Goal: Task Accomplishment & Management: Manage account settings

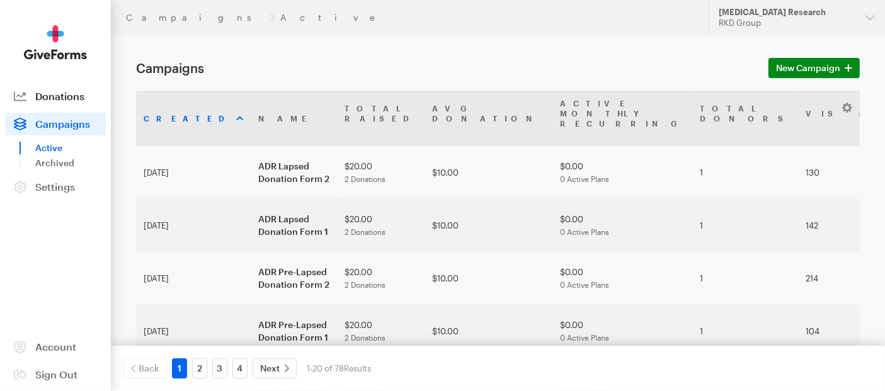
click at [53, 97] on span "Donations" at bounding box center [59, 96] width 49 height 12
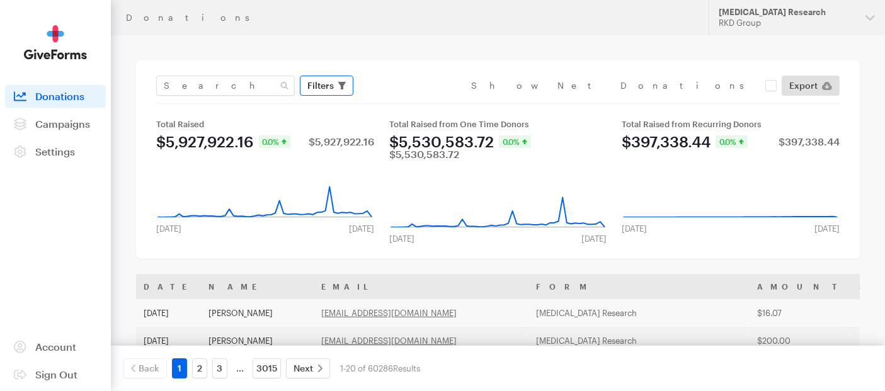
click at [324, 80] on span "Filters" at bounding box center [320, 85] width 26 height 15
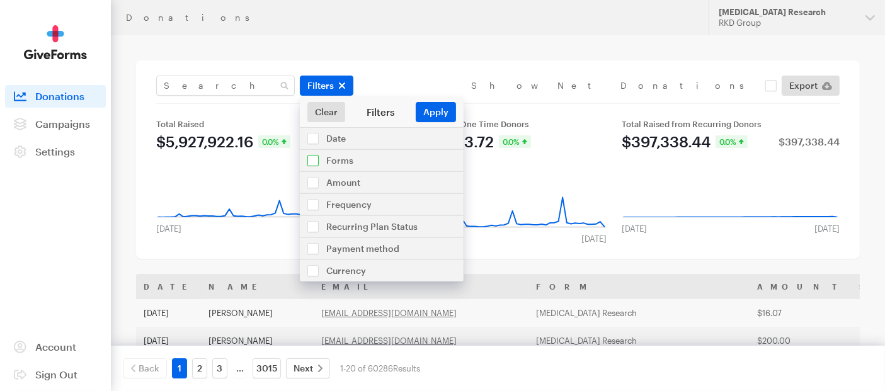
click at [318, 163] on input "checkbox" at bounding box center [382, 160] width 164 height 21
checkbox input "true"
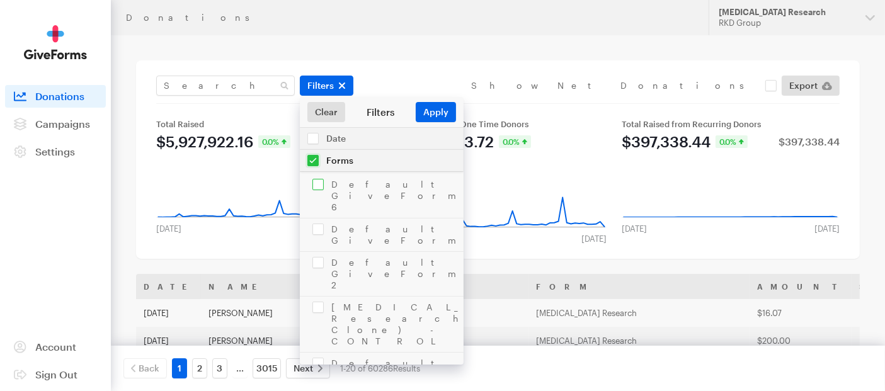
click at [325, 181] on input "checkbox" at bounding box center [382, 196] width 164 height 44
checkbox input "true"
click at [316, 219] on input "checkbox" at bounding box center [382, 235] width 164 height 33
checkbox input "true"
click at [320, 252] on input "checkbox" at bounding box center [382, 274] width 164 height 44
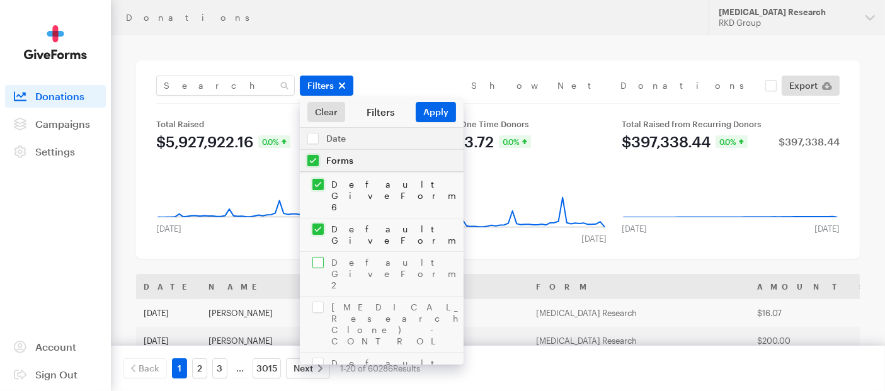
checkbox input "true"
click at [316, 297] on input "checkbox" at bounding box center [382, 324] width 164 height 55
checkbox input "true"
click at [329, 353] on input "checkbox" at bounding box center [382, 375] width 164 height 44
checkbox input "true"
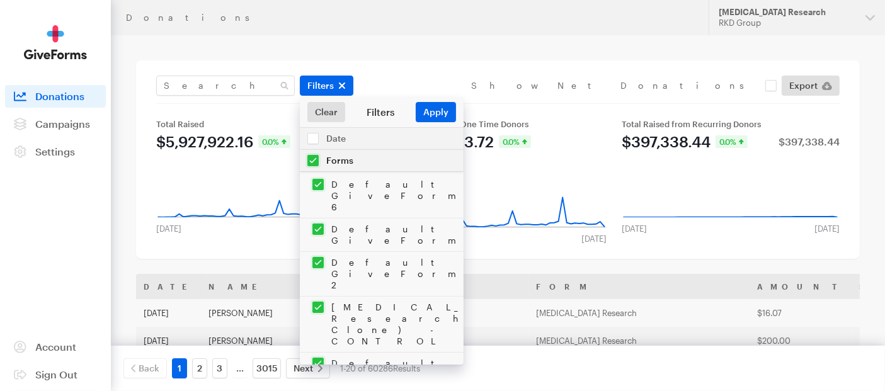
checkbox input "true"
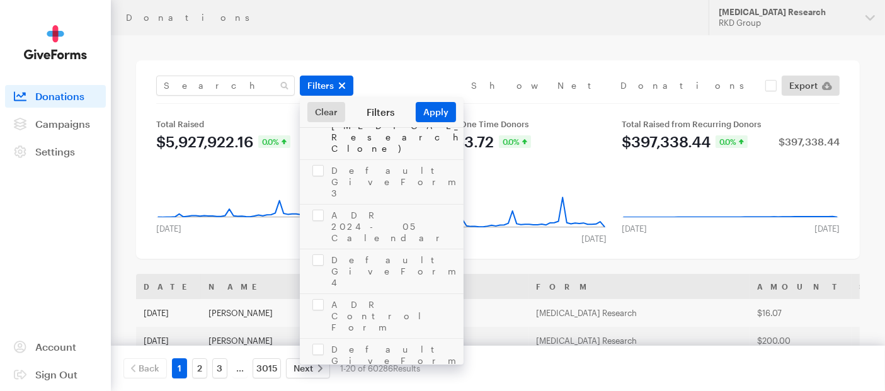
scroll to position [420, 0]
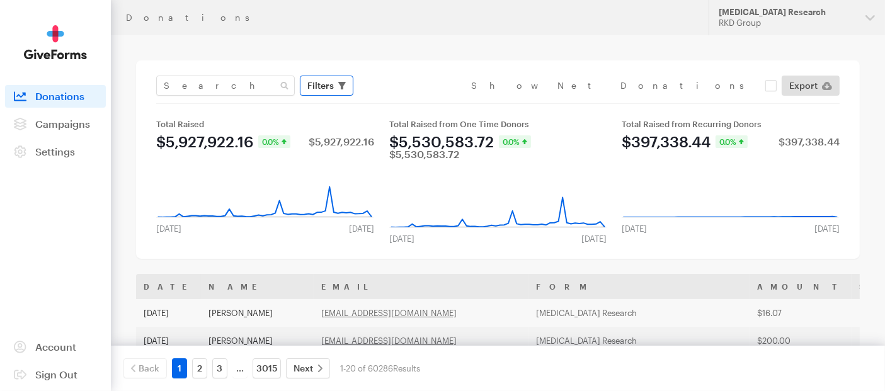
click at [330, 89] on span "Filters" at bounding box center [320, 85] width 26 height 15
click at [340, 87] on icon "button" at bounding box center [342, 86] width 8 height 8
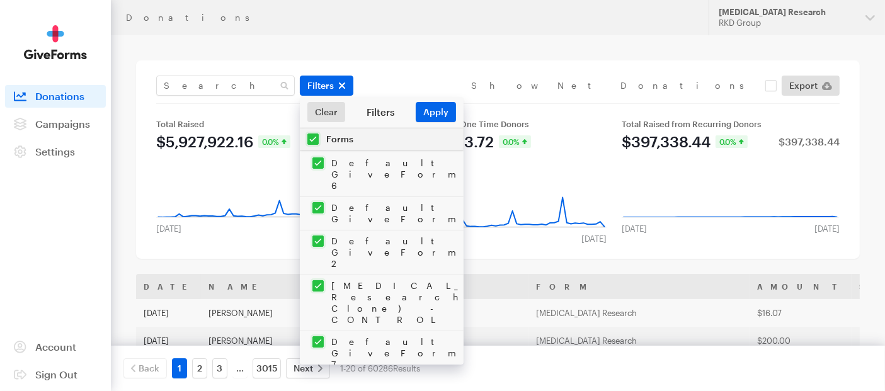
scroll to position [0, 0]
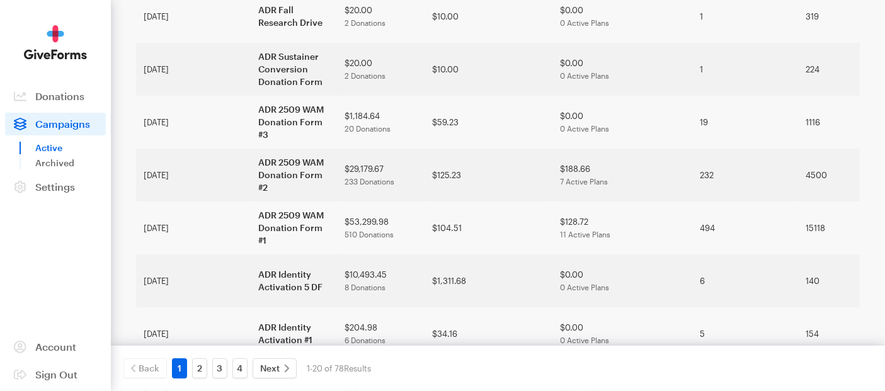
scroll to position [280, 0]
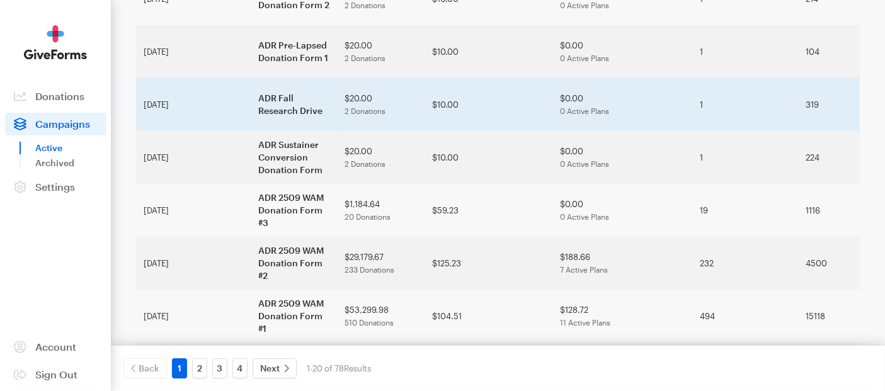
click at [251, 103] on td "ADR Fall Research Drive" at bounding box center [294, 104] width 86 height 53
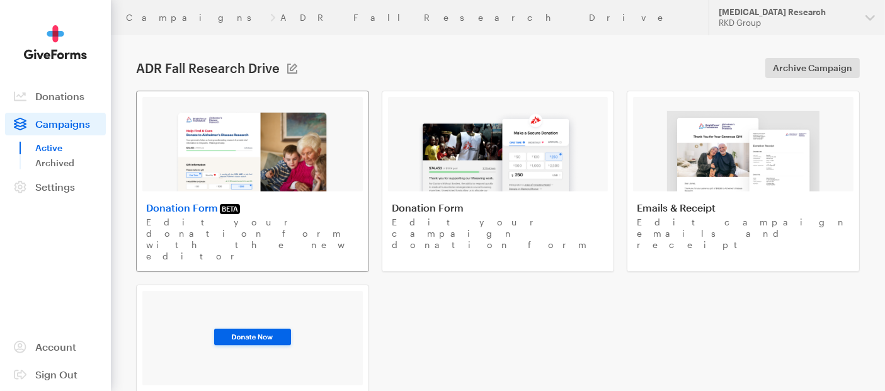
click at [277, 152] on img at bounding box center [252, 151] width 154 height 81
